Goal: Task Accomplishment & Management: Manage account settings

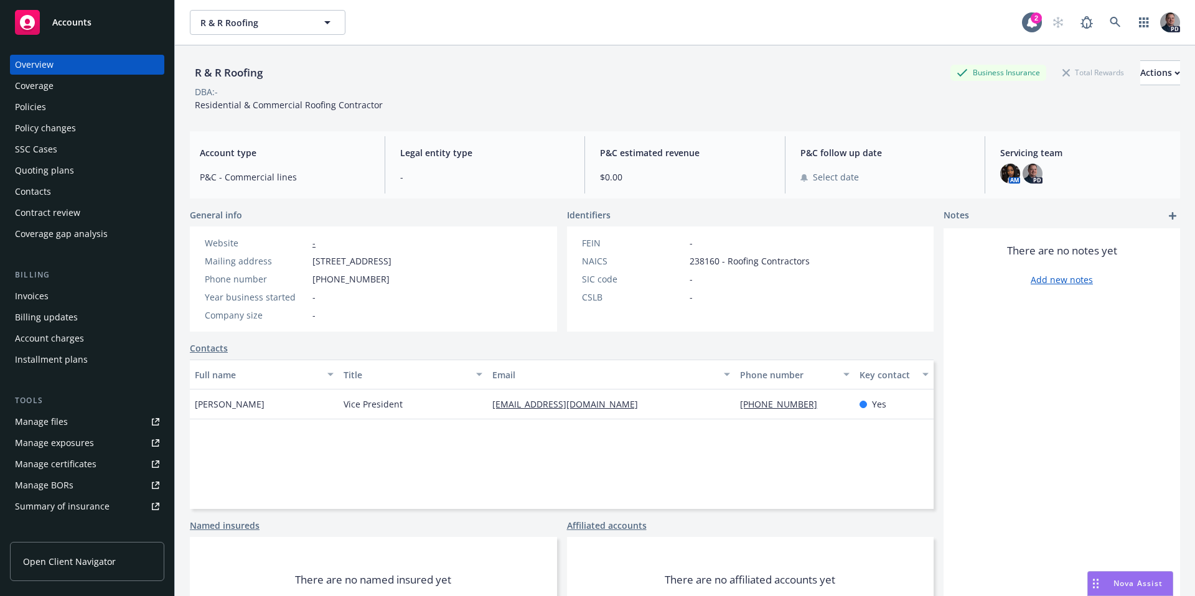
click at [1095, 582] on icon "Drag to move" at bounding box center [1096, 584] width 6 height 10
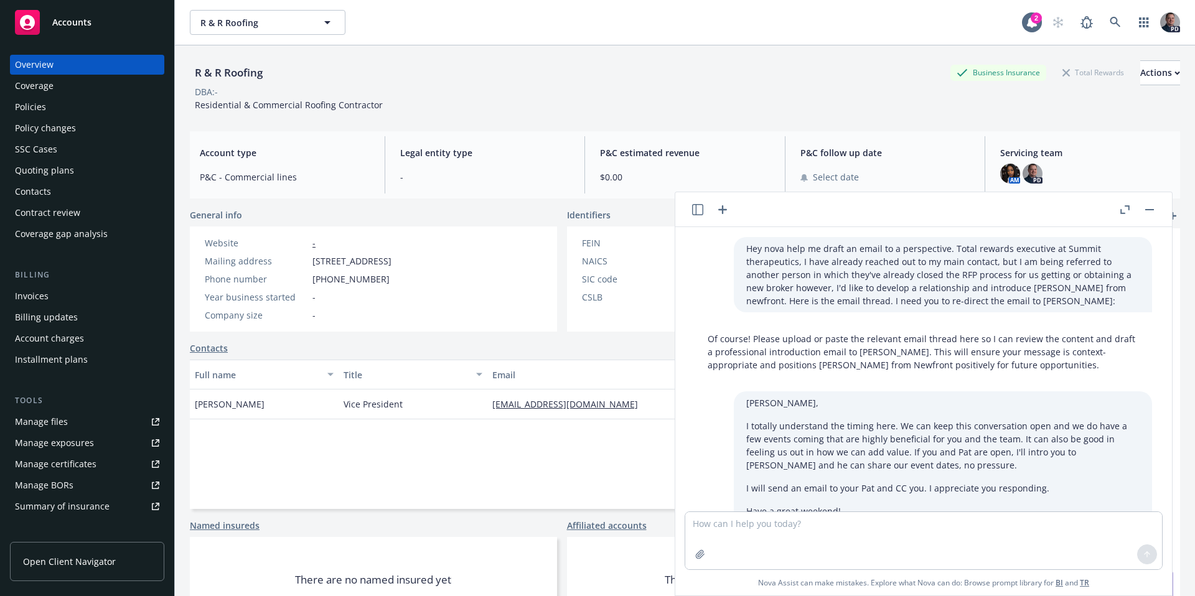
click at [728, 212] on icon "button" at bounding box center [722, 209] width 15 height 15
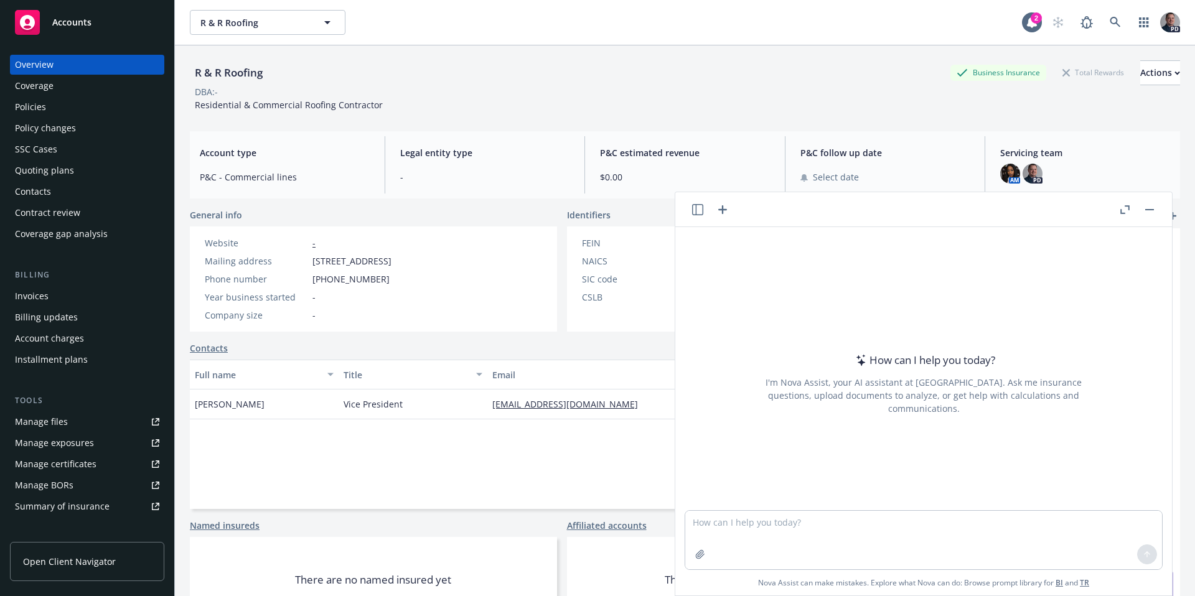
click at [1145, 212] on button "button" at bounding box center [1149, 209] width 15 height 15
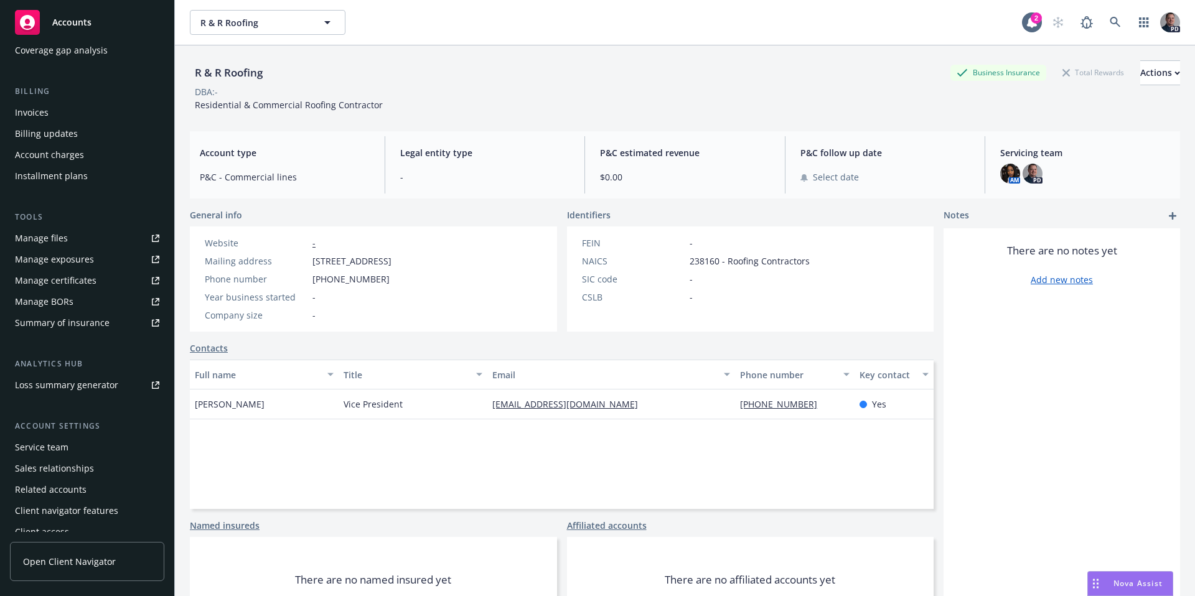
scroll to position [194, 0]
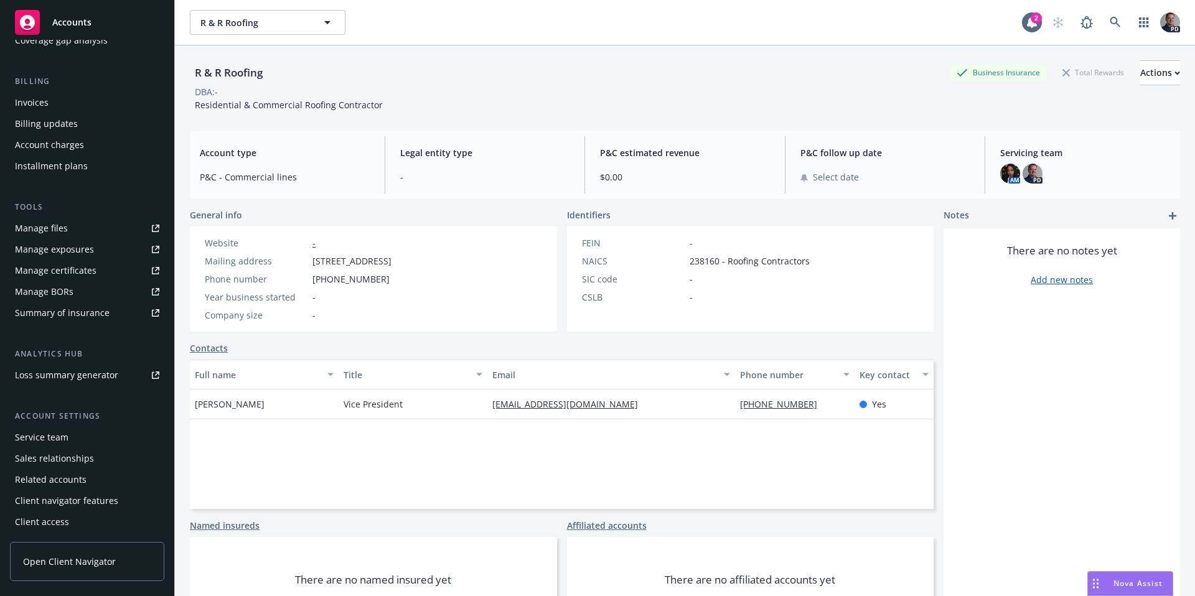
click at [212, 345] on link "Contacts" at bounding box center [209, 348] width 38 height 13
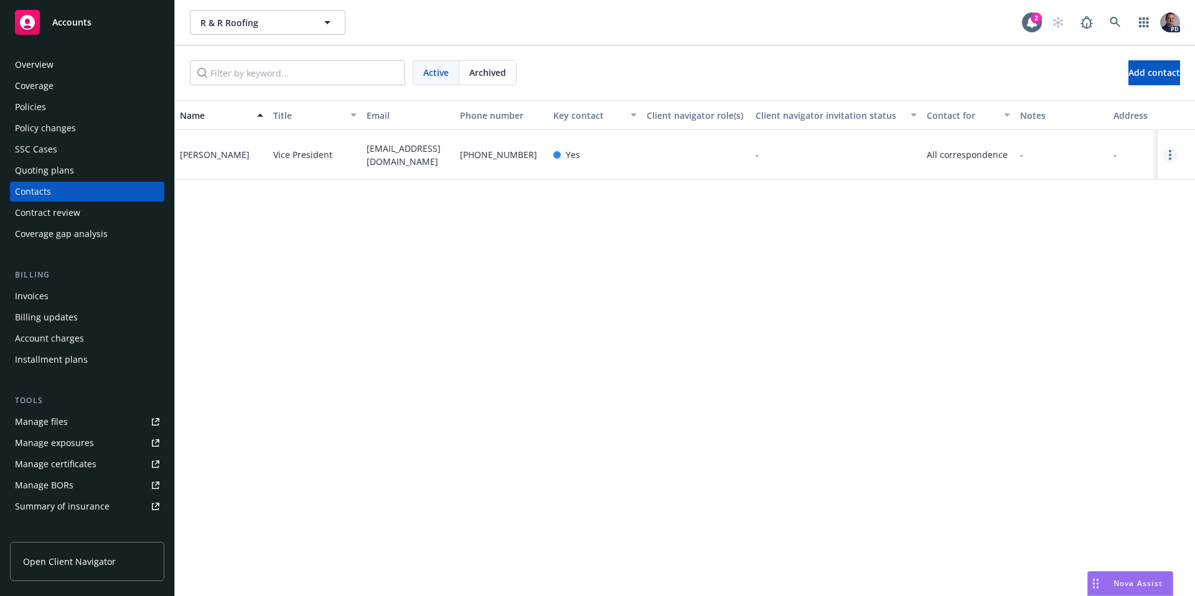
click at [1173, 152] on link "Open options" at bounding box center [1170, 155] width 15 height 15
click at [1100, 85] on link "Edit contact" at bounding box center [1090, 85] width 141 height 25
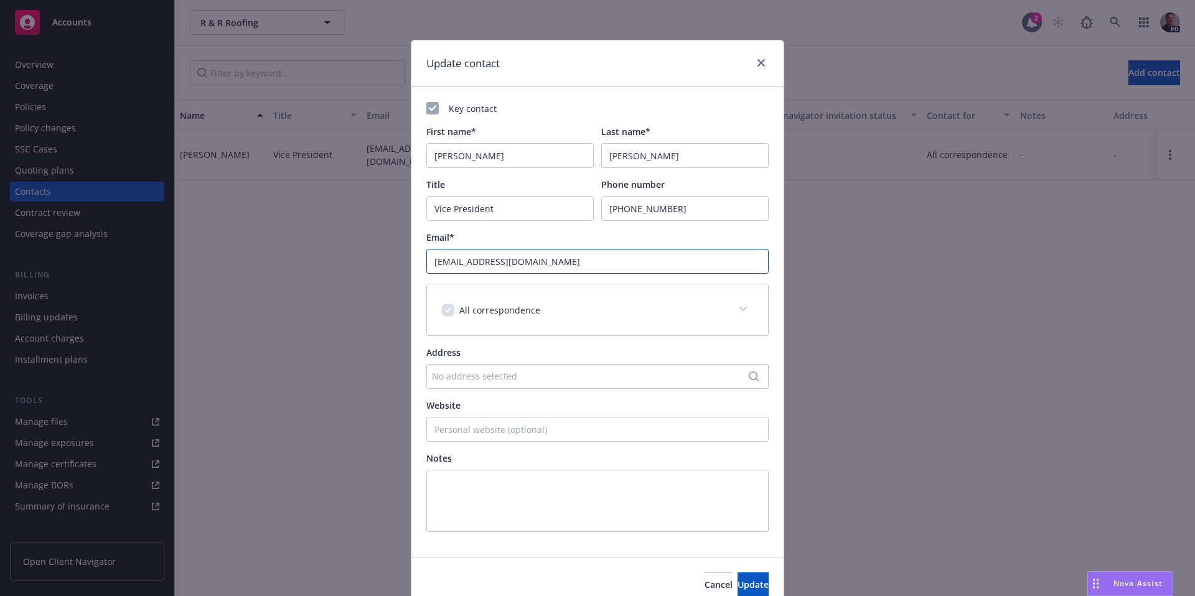
drag, startPoint x: 555, startPoint y: 258, endPoint x: 368, endPoint y: 260, distance: 186.7
click at [368, 260] on div "Update contact Key contact First name* [PERSON_NAME] Last name* [PERSON_NAME] T…" at bounding box center [597, 298] width 1195 height 596
drag, startPoint x: 600, startPoint y: 263, endPoint x: 390, endPoint y: 261, distance: 210.4
click at [390, 261] on div "Update contact Key contact First name* [PERSON_NAME] Last name* [PERSON_NAME] T…" at bounding box center [597, 298] width 1195 height 596
paste input "[PERSON_NAME]"
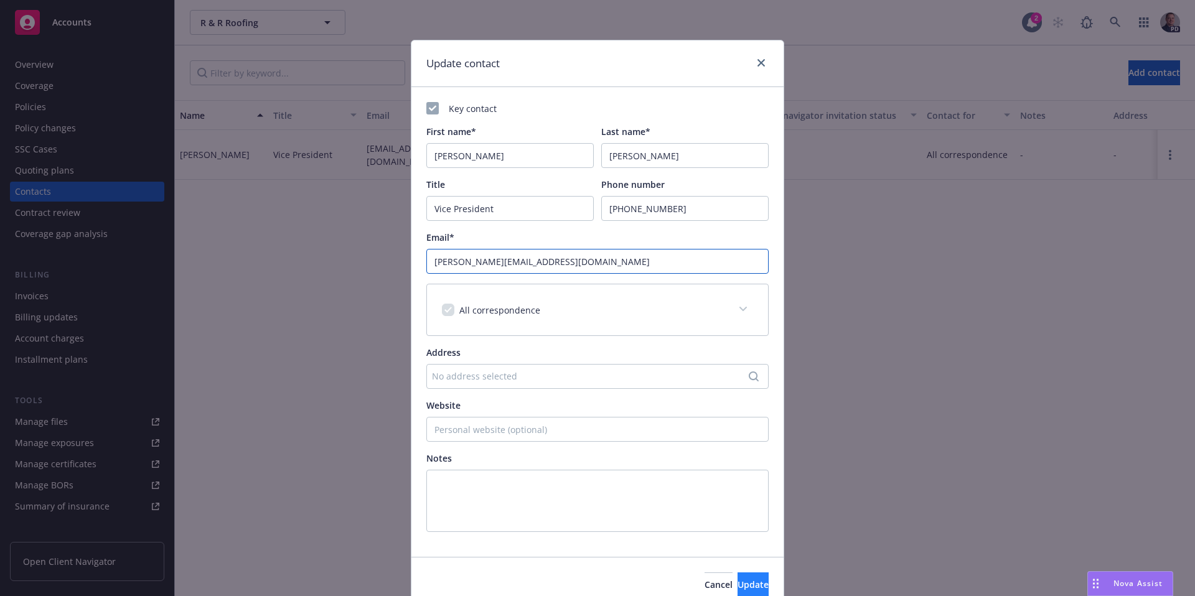
type input "[PERSON_NAME][EMAIL_ADDRESS][DOMAIN_NAME]"
click at [748, 587] on button "Update" at bounding box center [753, 585] width 31 height 25
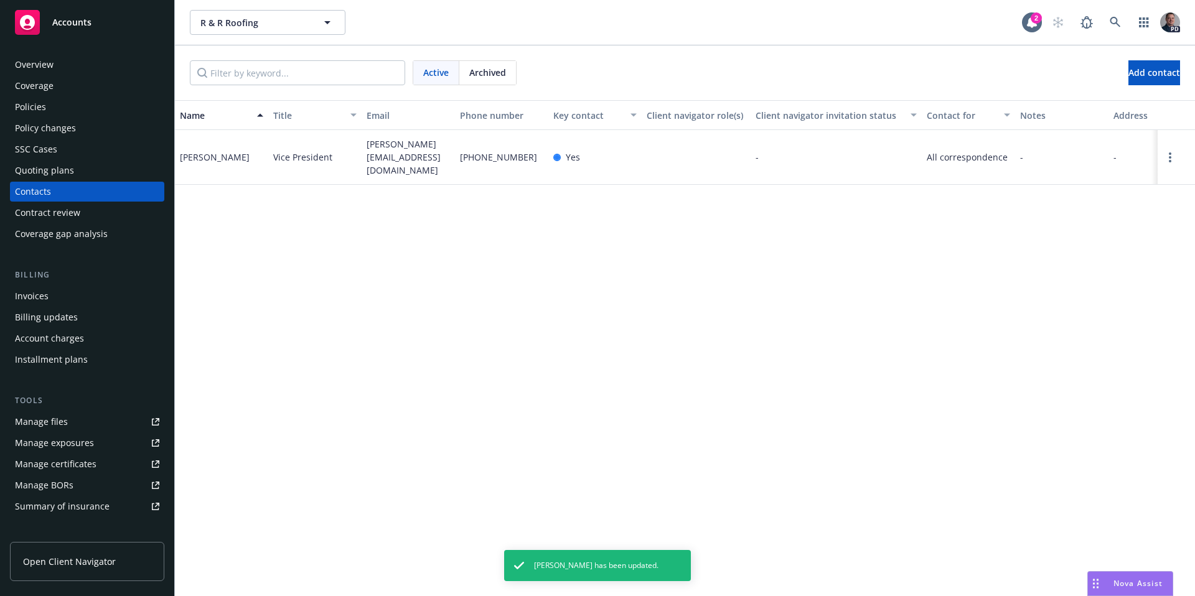
click at [47, 67] on div "Overview" at bounding box center [34, 65] width 39 height 20
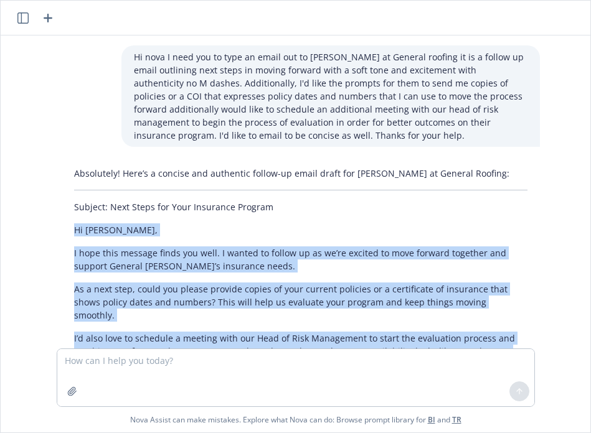
scroll to position [163, 0]
